Goal: Complete application form

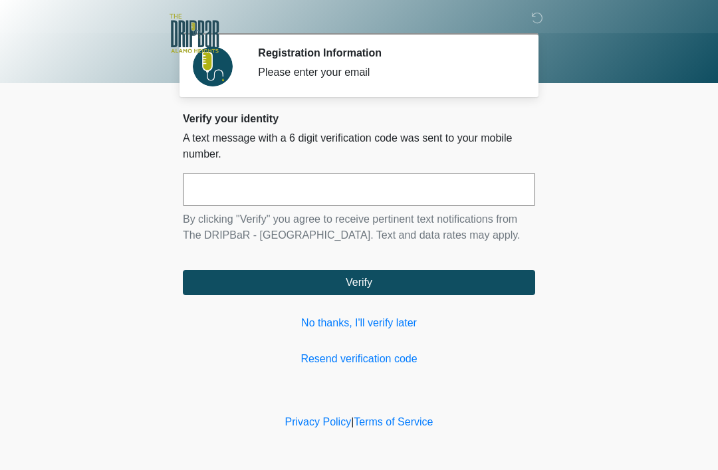
click at [267, 189] on input "text" at bounding box center [359, 189] width 352 height 33
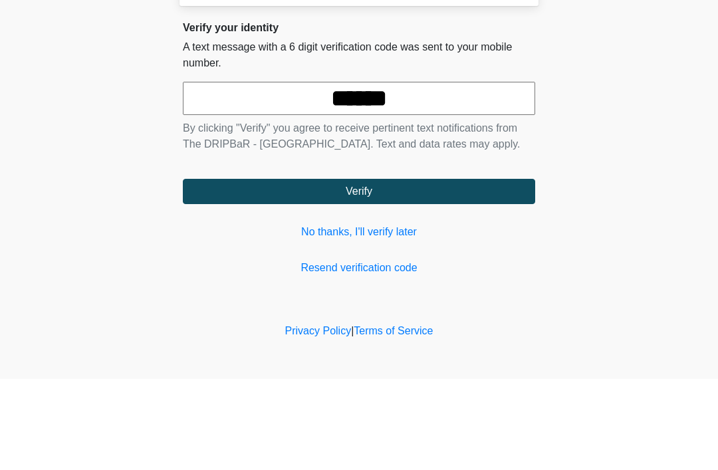
type input "******"
click at [332, 270] on button "Verify" at bounding box center [359, 282] width 352 height 25
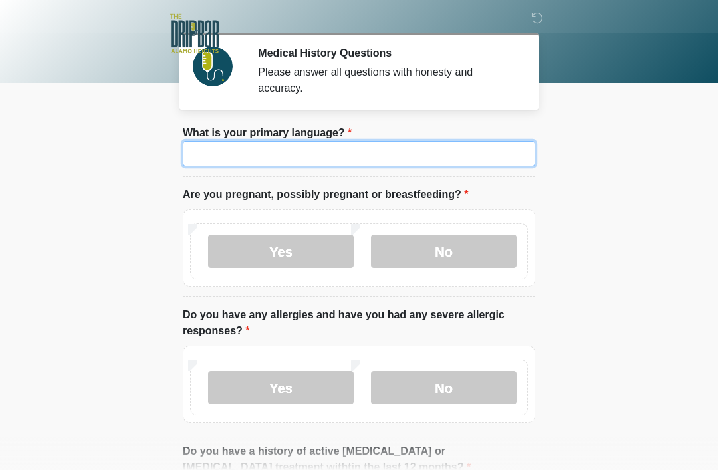
click at [249, 156] on input "What is your primary language?" at bounding box center [359, 153] width 352 height 25
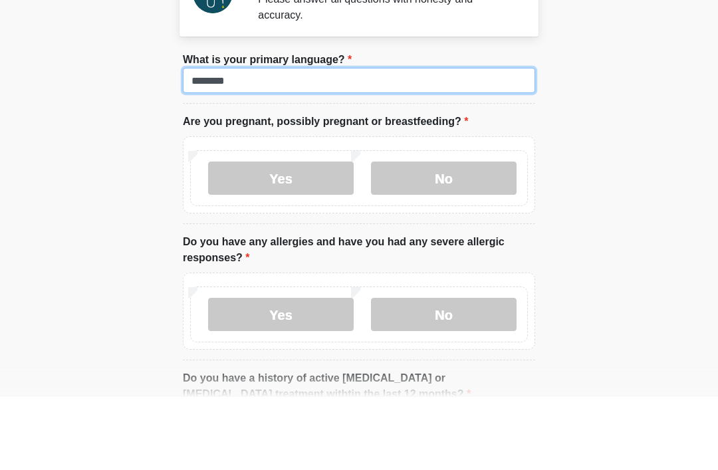
type input "*******"
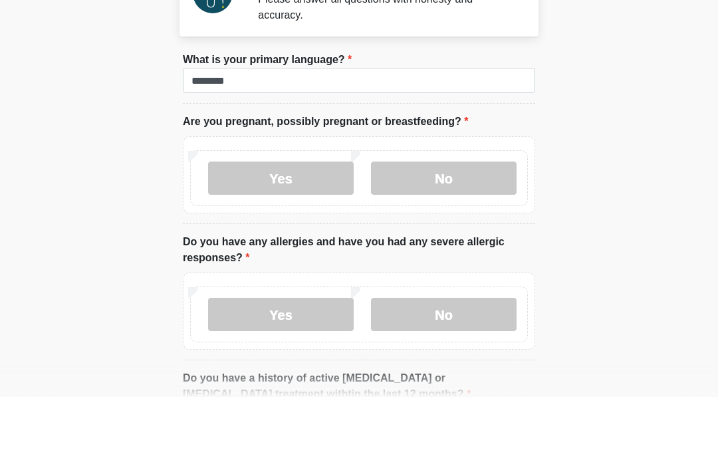
click at [419, 235] on label "No" at bounding box center [444, 251] width 146 height 33
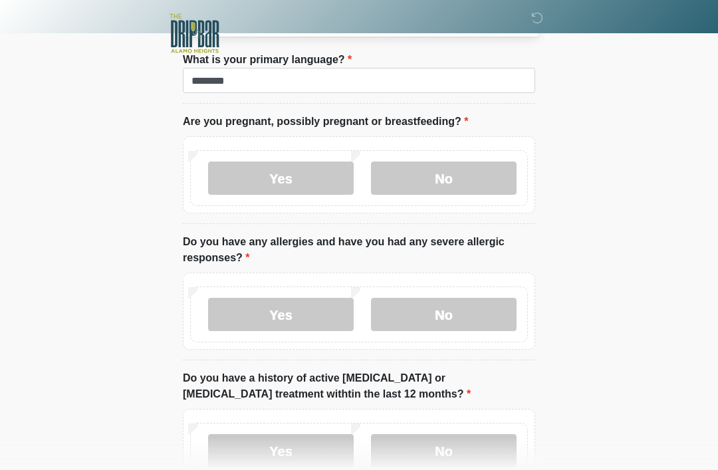
click at [402, 317] on label "No" at bounding box center [444, 314] width 146 height 33
click at [404, 448] on label "No" at bounding box center [444, 450] width 146 height 33
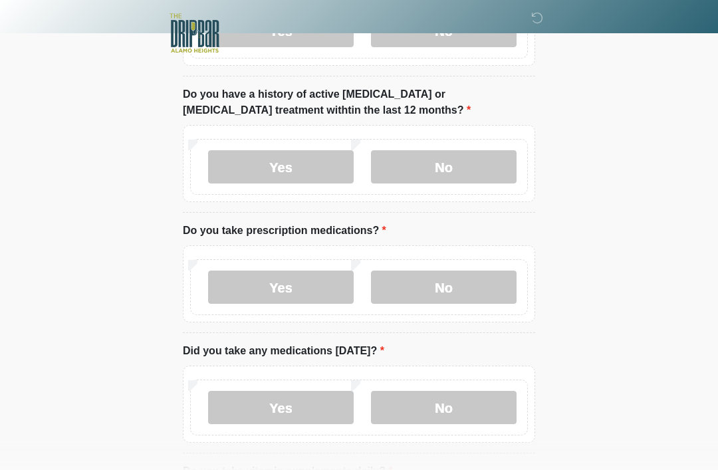
scroll to position [358, 0]
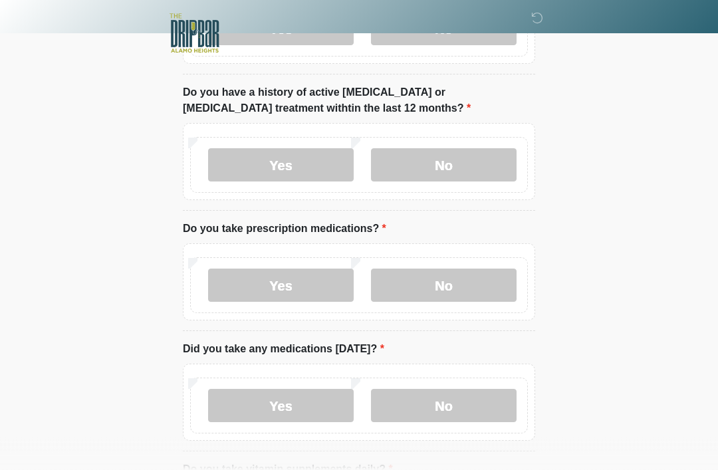
click at [248, 285] on label "Yes" at bounding box center [281, 285] width 146 height 33
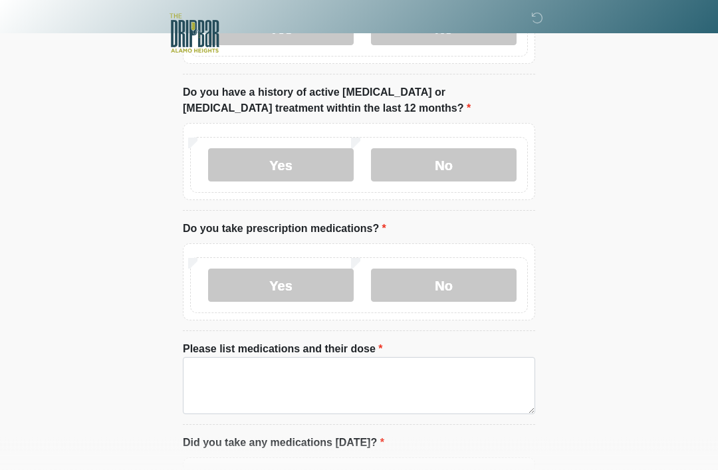
scroll to position [359, 0]
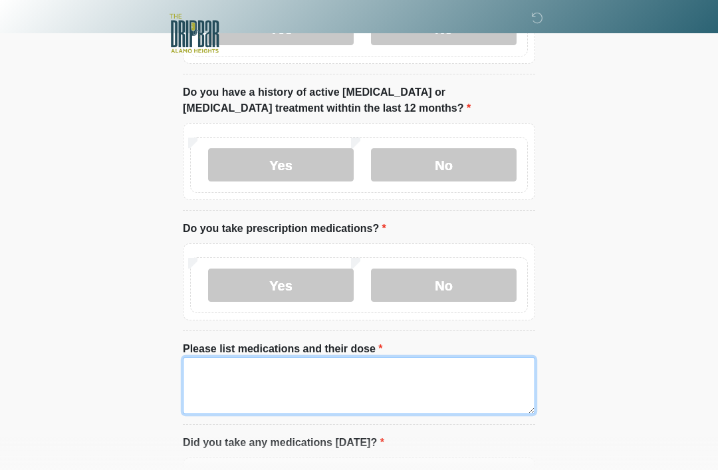
click at [216, 376] on textarea "Please list medications and their dose" at bounding box center [359, 385] width 352 height 57
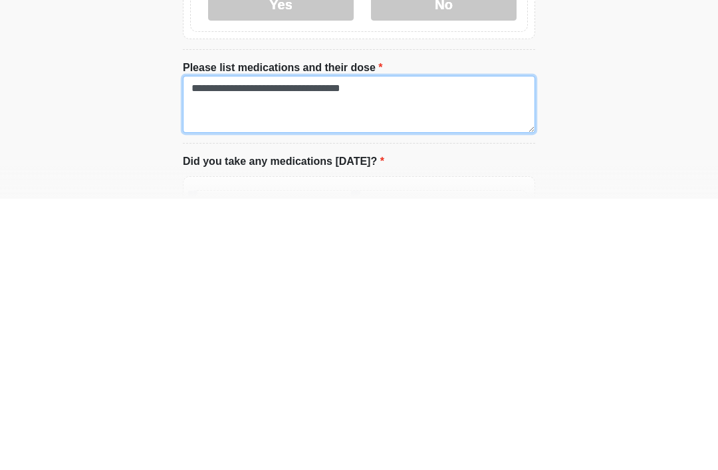
scroll to position [376, 0]
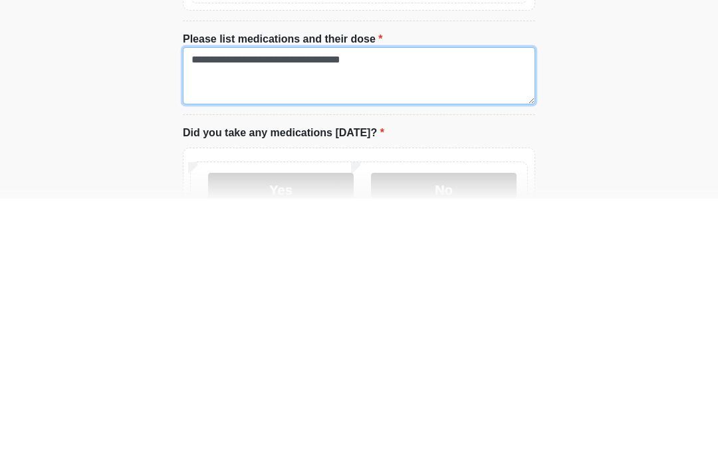
type textarea "**********"
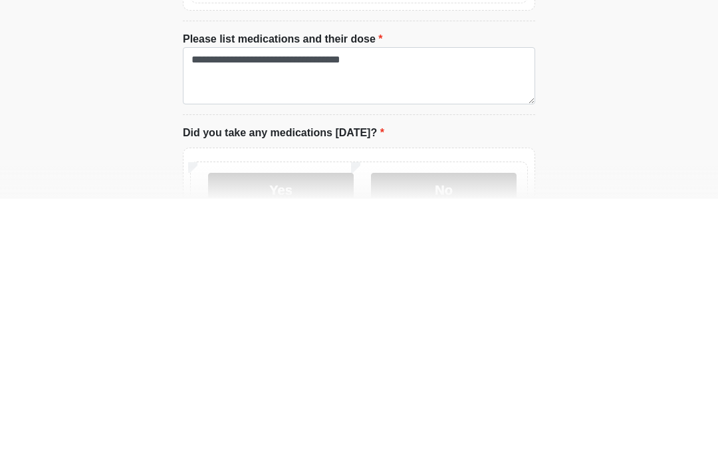
click at [268, 444] on label "Yes" at bounding box center [281, 460] width 146 height 33
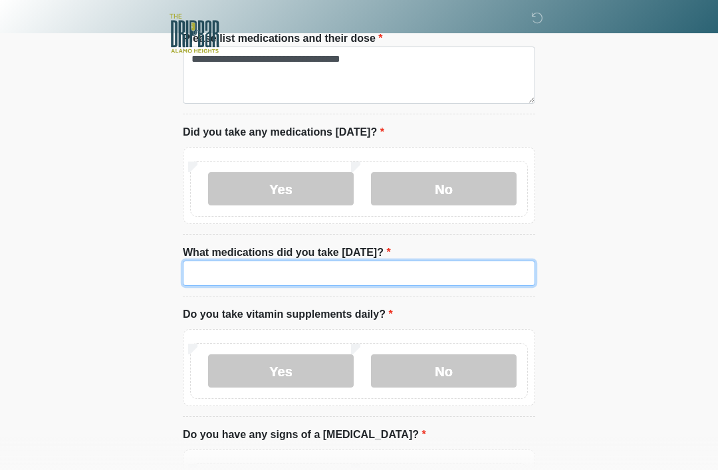
click at [219, 273] on input "What medications did you take today?" at bounding box center [359, 273] width 352 height 25
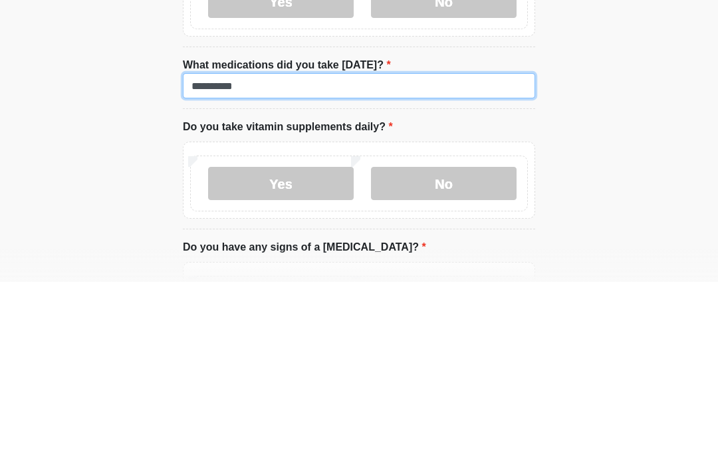
type input "**********"
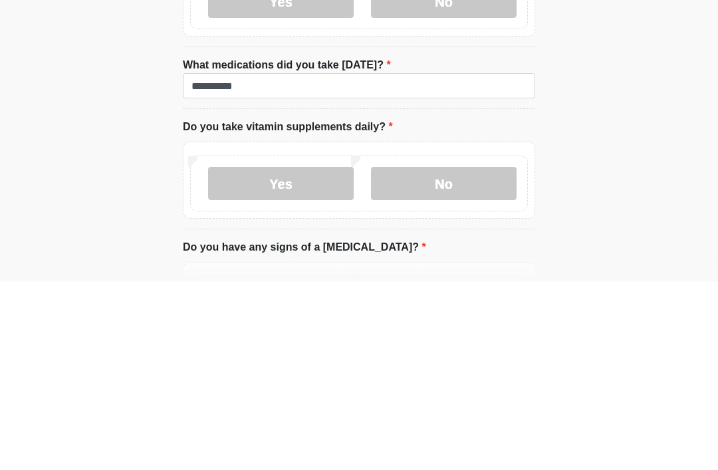
click at [248, 355] on label "Yes" at bounding box center [281, 371] width 146 height 33
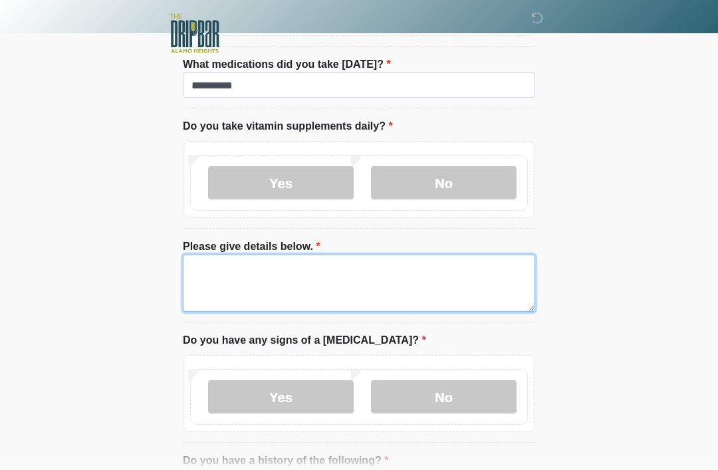
click at [213, 270] on textarea "Please give details below." at bounding box center [359, 283] width 352 height 57
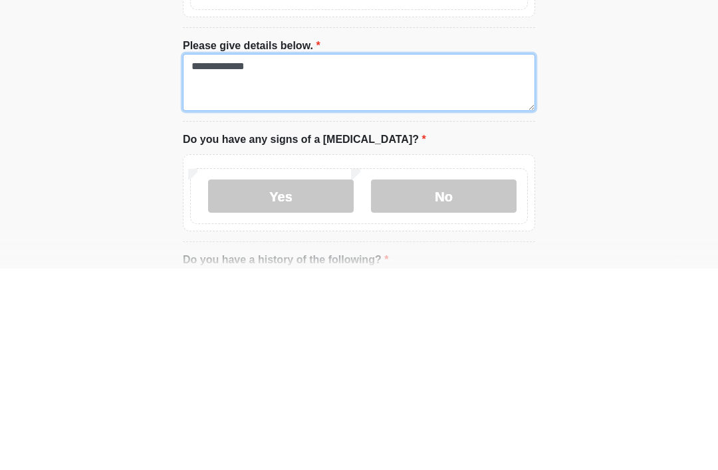
type textarea "**********"
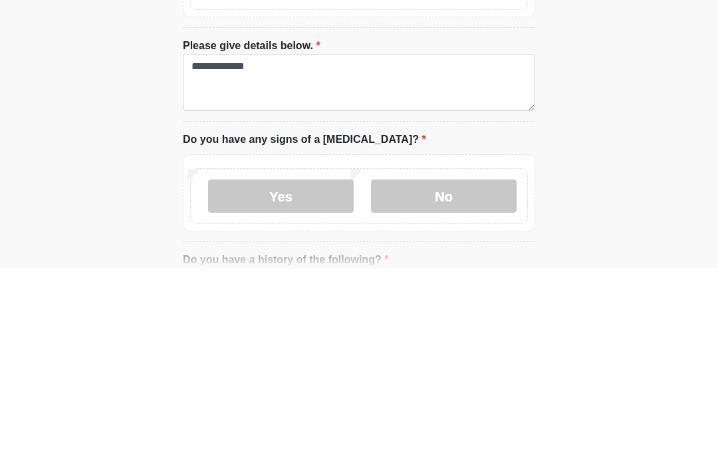
click at [404, 381] on label "No" at bounding box center [444, 397] width 146 height 33
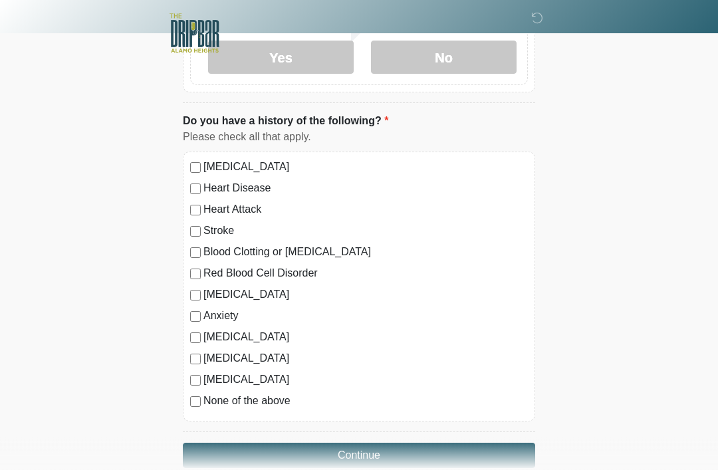
scroll to position [1221, 0]
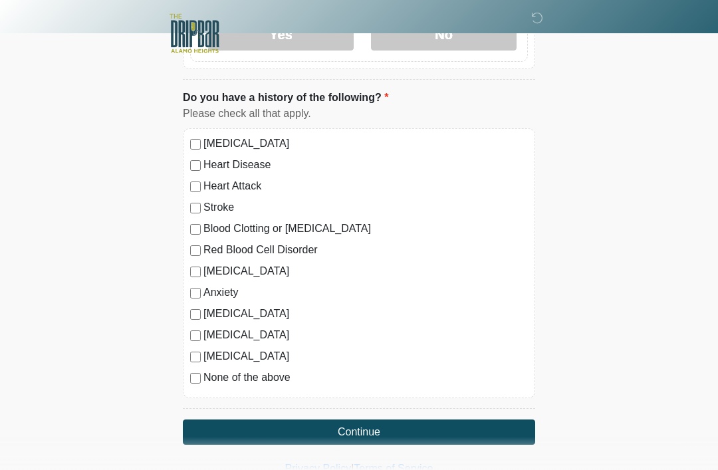
click at [302, 424] on button "Continue" at bounding box center [359, 431] width 352 height 25
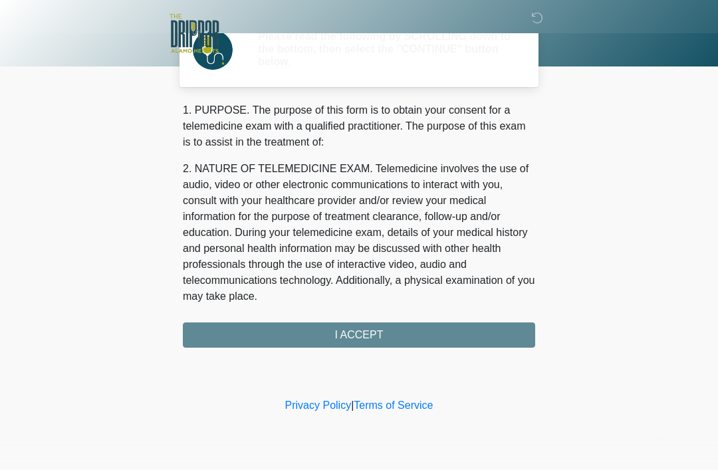
scroll to position [0, 0]
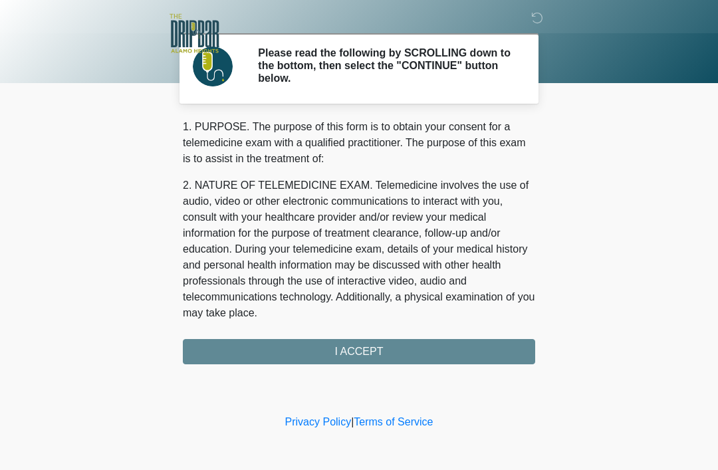
click at [324, 353] on div "1. PURPOSE. The purpose of this form is to obtain your consent for a telemedici…" at bounding box center [359, 241] width 352 height 245
click at [336, 356] on div "1. PURPOSE. The purpose of this form is to obtain your consent for a telemedici…" at bounding box center [359, 241] width 352 height 245
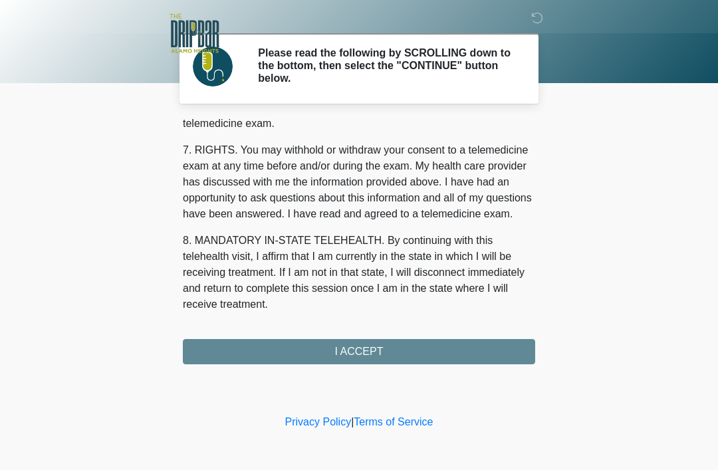
scroll to position [583, 0]
click at [330, 347] on button "I ACCEPT" at bounding box center [359, 351] width 352 height 25
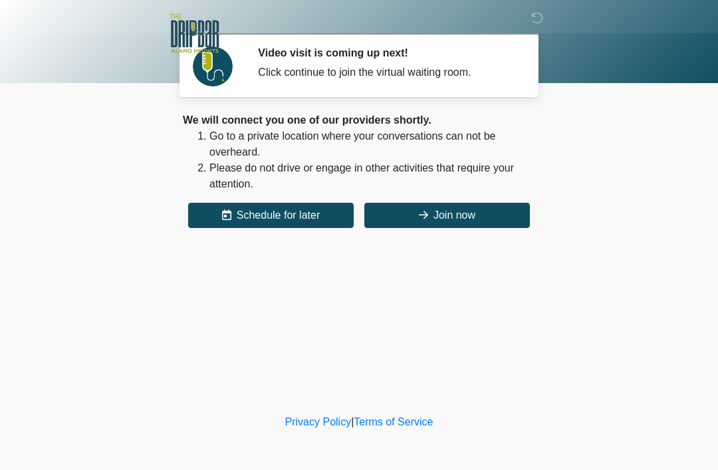
click at [431, 217] on button "Join now" at bounding box center [447, 215] width 166 height 25
